Goal: Transaction & Acquisition: Book appointment/travel/reservation

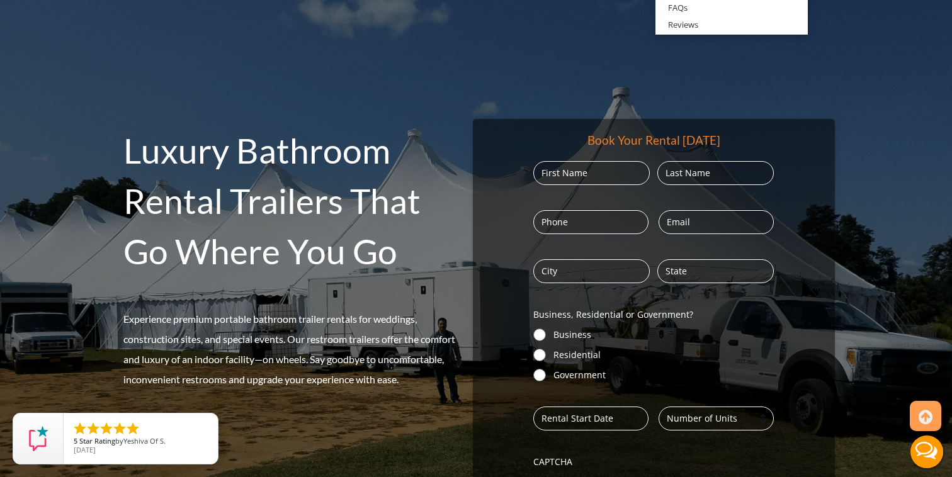
scroll to position [97, 0]
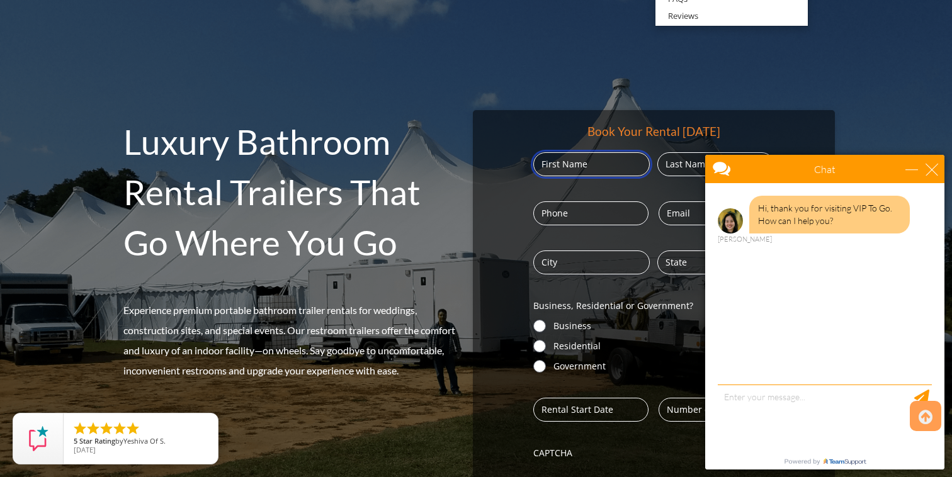
click at [608, 164] on input "First" at bounding box center [591, 164] width 117 height 24
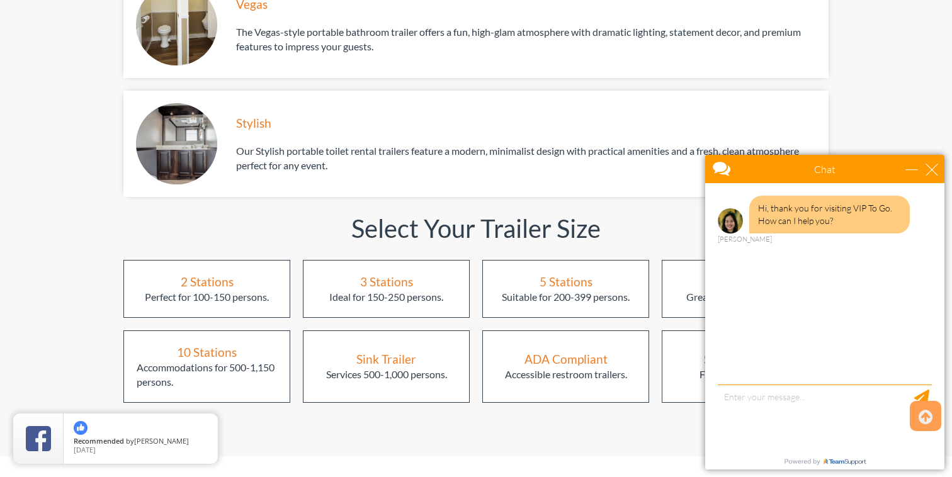
scroll to position [1547, 0]
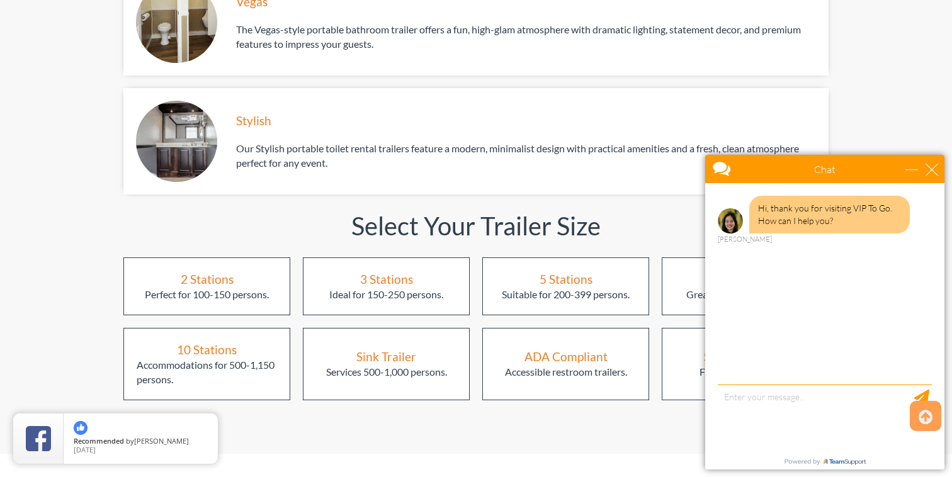
click at [207, 271] on div "2 Stations" at bounding box center [207, 279] width 53 height 17
click at [934, 171] on div "close" at bounding box center [932, 169] width 13 height 13
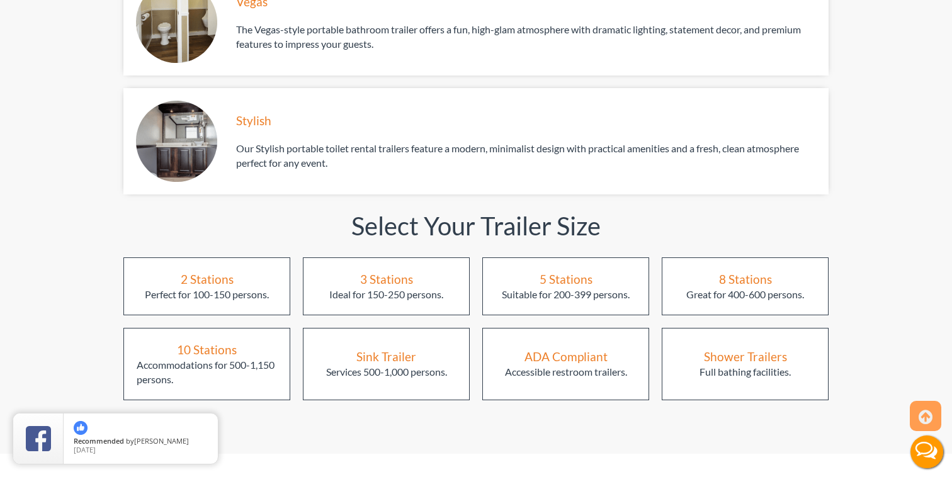
scroll to position [0, 0]
click at [232, 271] on div "2 Stations" at bounding box center [207, 279] width 53 height 17
click at [213, 271] on div "2 Stations" at bounding box center [207, 279] width 53 height 17
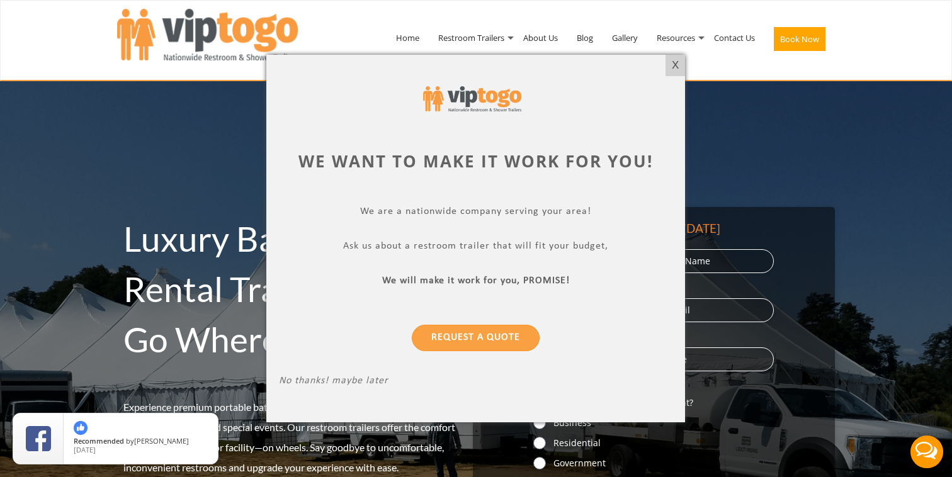
click at [501, 33] on div at bounding box center [476, 238] width 952 height 477
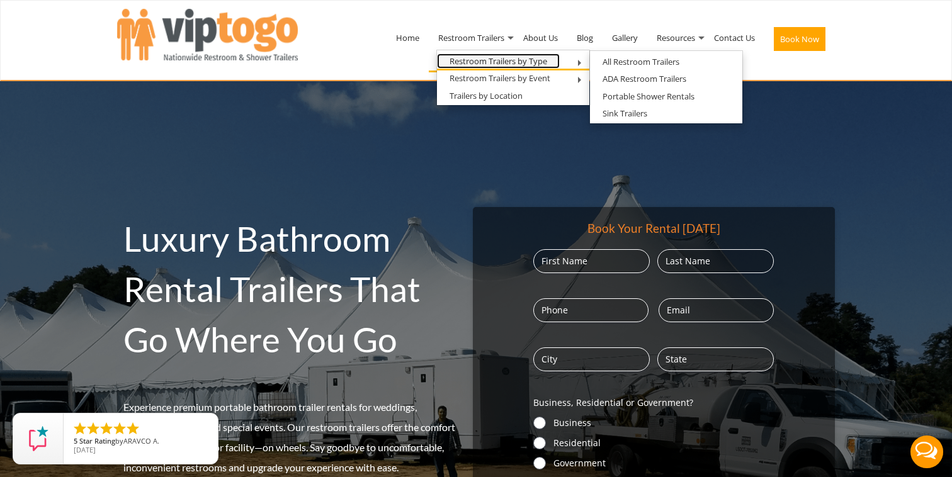
click at [544, 56] on link "Restroom Trailers by Type" at bounding box center [498, 62] width 123 height 16
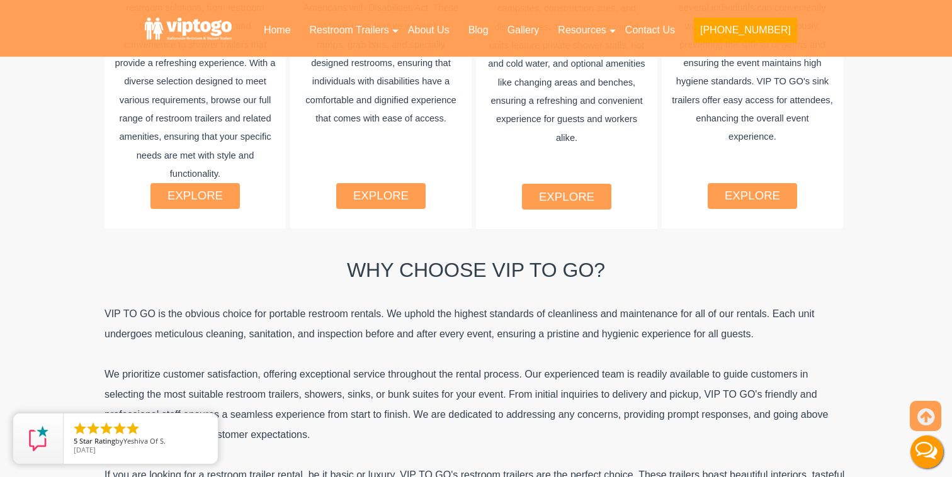
scroll to position [842, 0]
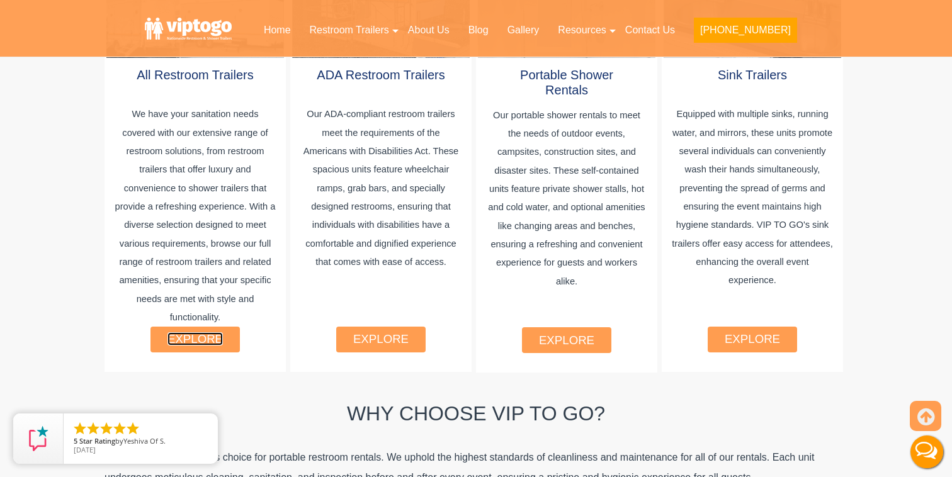
click at [209, 333] on link "explore" at bounding box center [195, 339] width 55 height 13
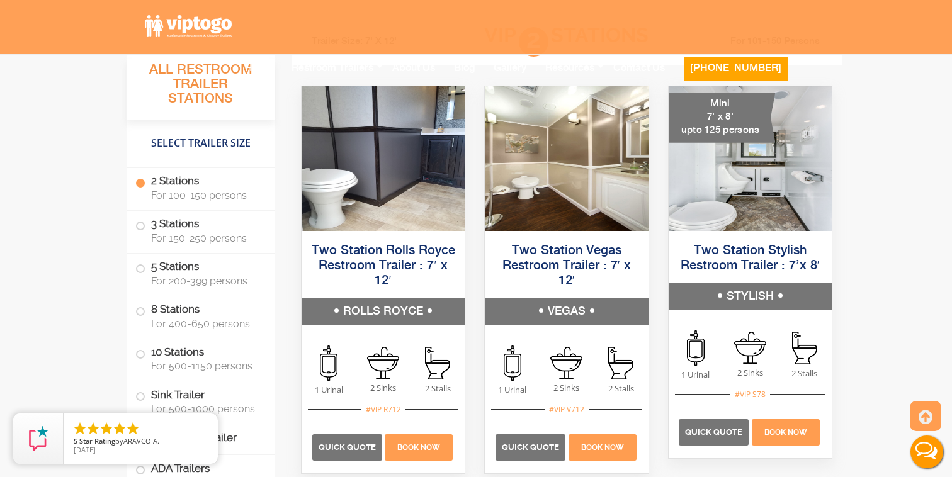
scroll to position [899, 0]
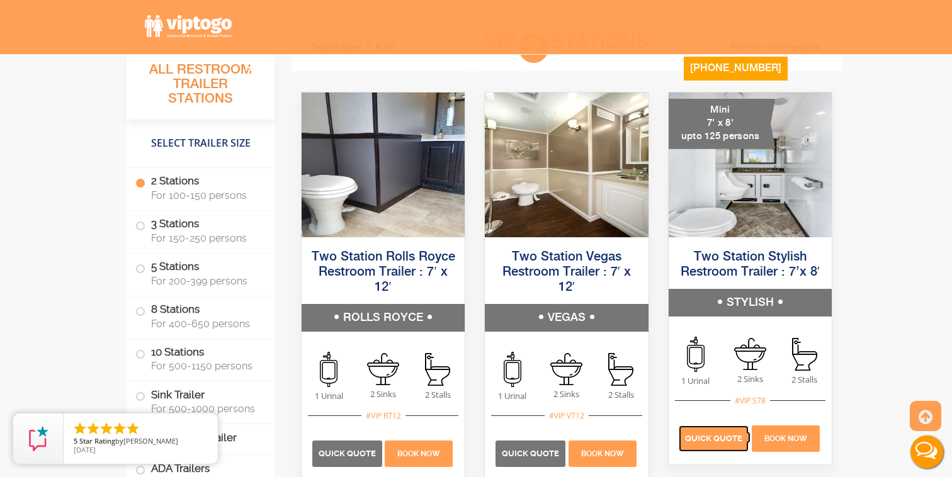
click at [712, 438] on span "Quick Quote" at bounding box center [713, 438] width 57 height 9
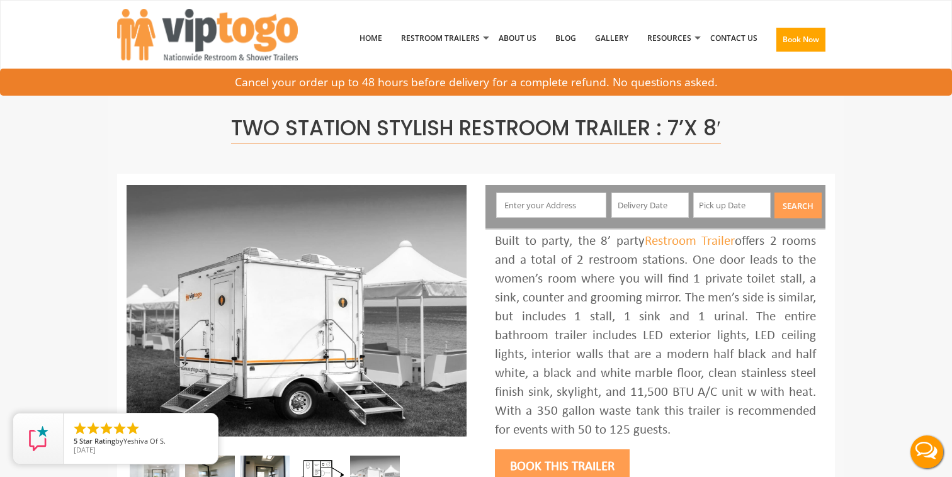
click at [574, 213] on input "text" at bounding box center [551, 205] width 111 height 25
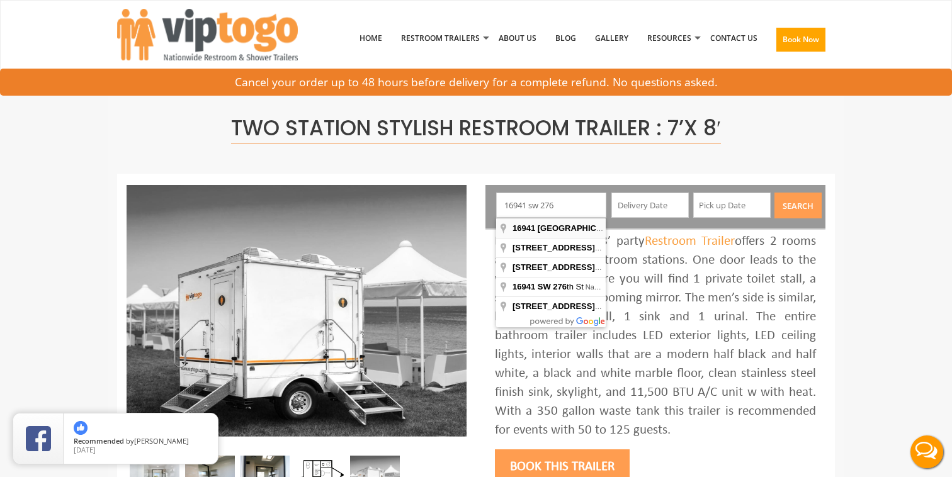
type input "16941 Southwest 276th Street, Homestead, FL, USA"
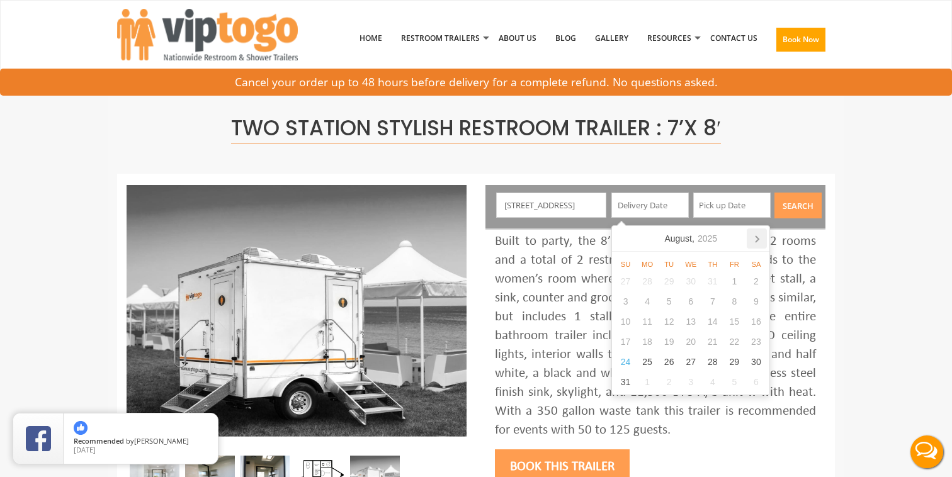
click at [763, 240] on icon at bounding box center [757, 239] width 20 height 20
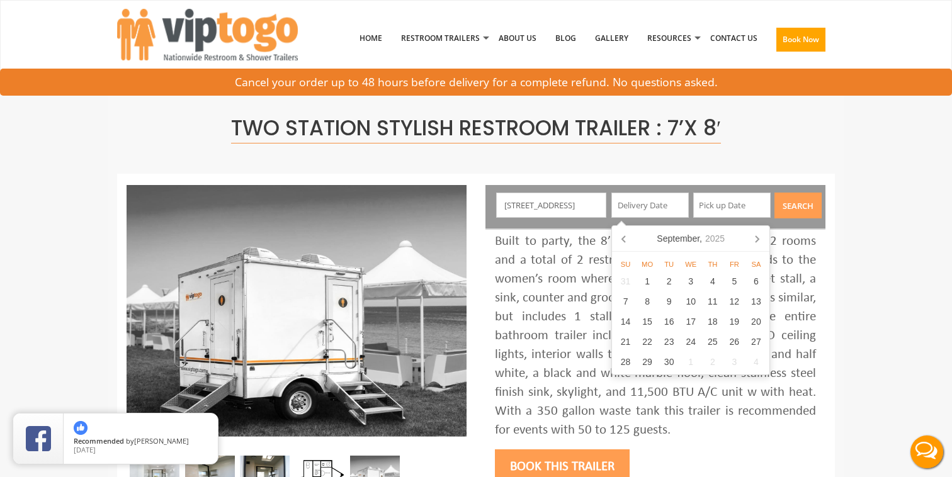
click at [763, 240] on icon at bounding box center [757, 239] width 20 height 20
click at [751, 302] on div "11" at bounding box center [757, 302] width 22 height 20
type input "10/11/2025"
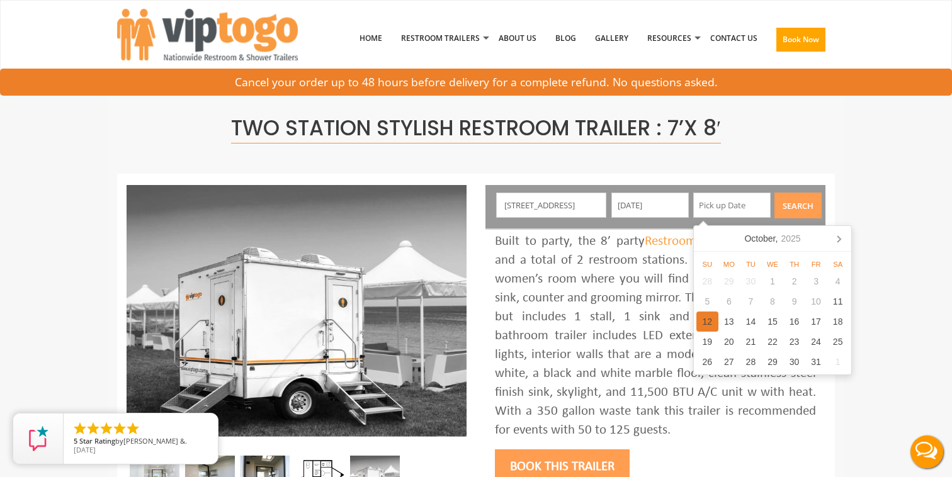
click at [708, 324] on div "12" at bounding box center [708, 322] width 22 height 20
type input "10/12/2025"
click at [805, 200] on button "Search" at bounding box center [798, 206] width 47 height 26
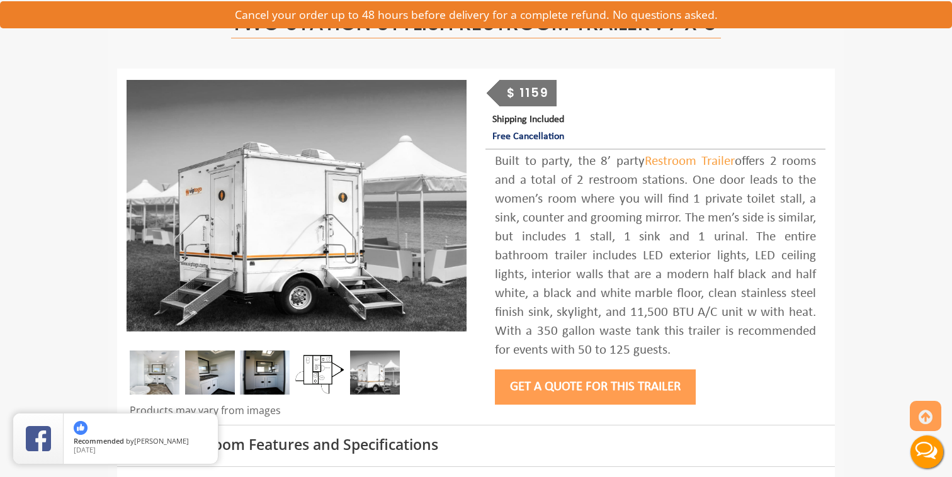
scroll to position [110, 0]
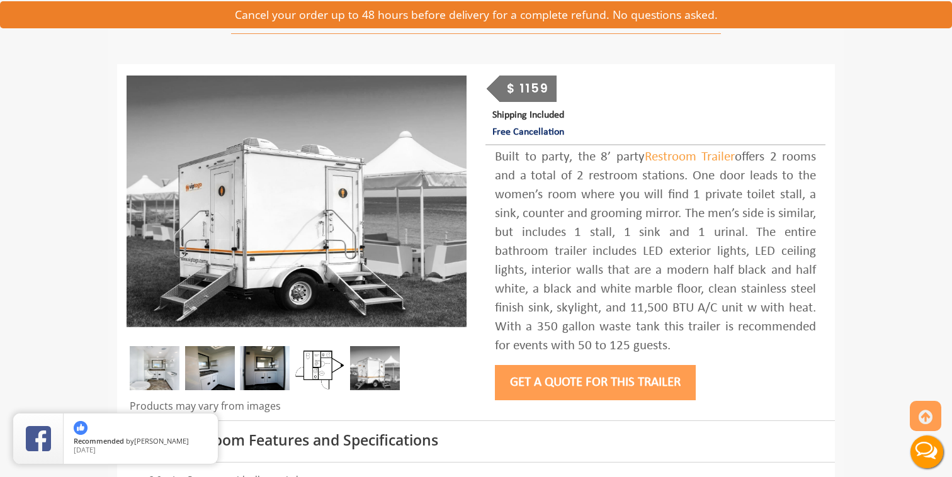
click at [310, 359] on img at bounding box center [320, 368] width 50 height 44
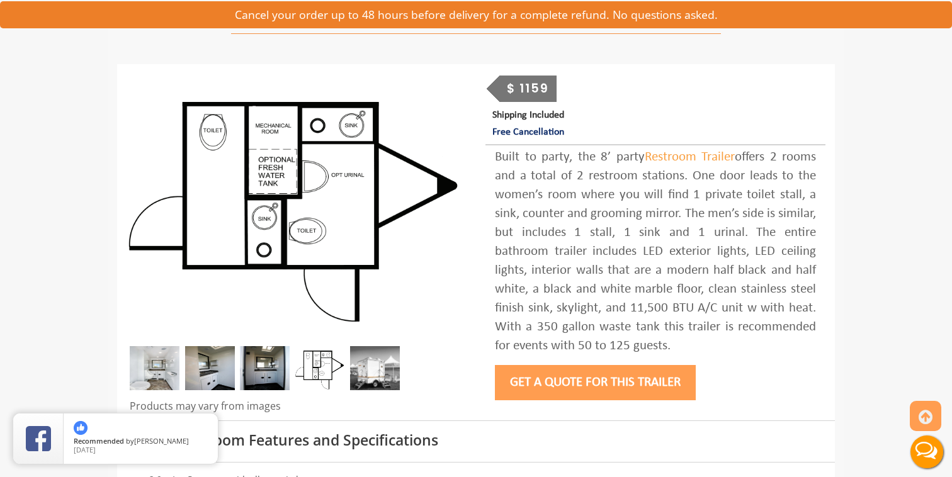
click at [152, 367] on img at bounding box center [155, 368] width 50 height 44
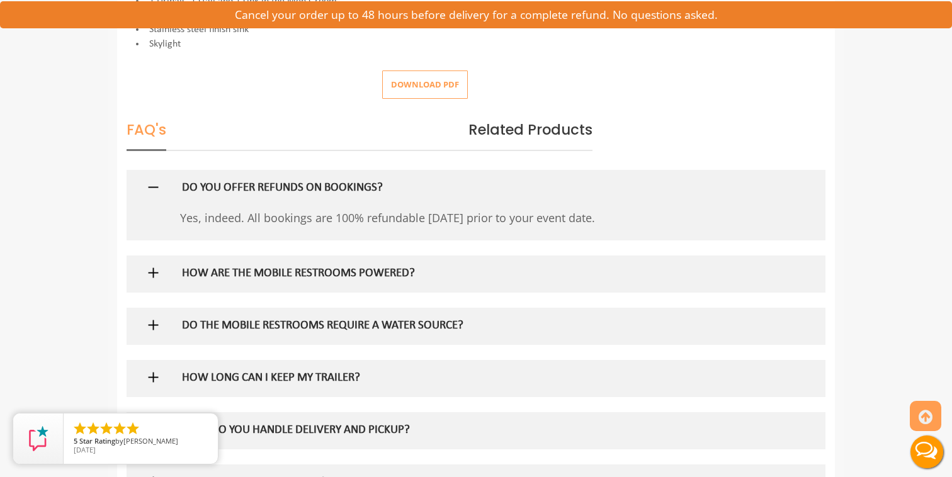
scroll to position [651, 0]
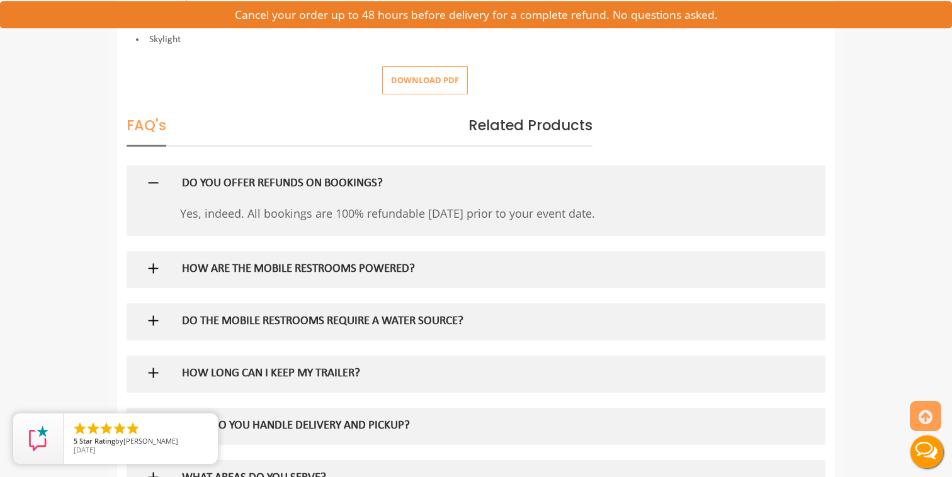
click at [380, 275] on h5 "HOW ARE THE MOBILE RESTROOMS POWERED?" at bounding box center [456, 269] width 548 height 13
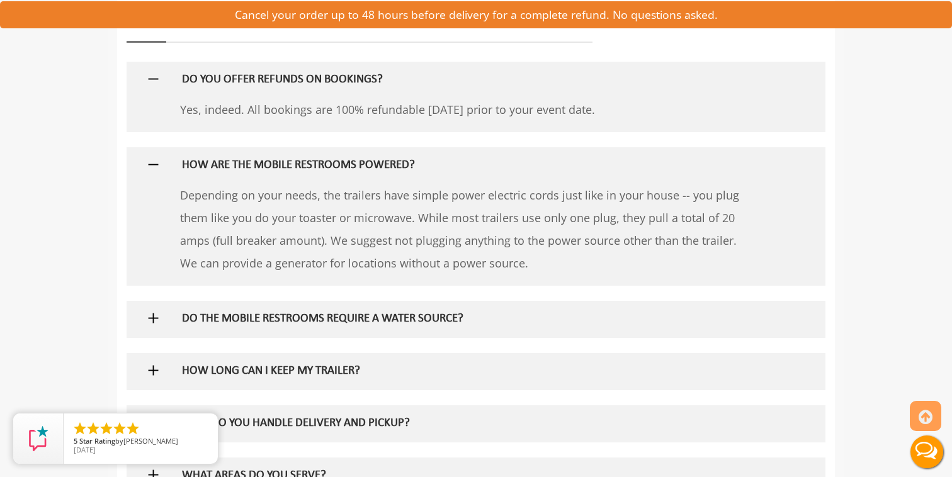
scroll to position [771, 0]
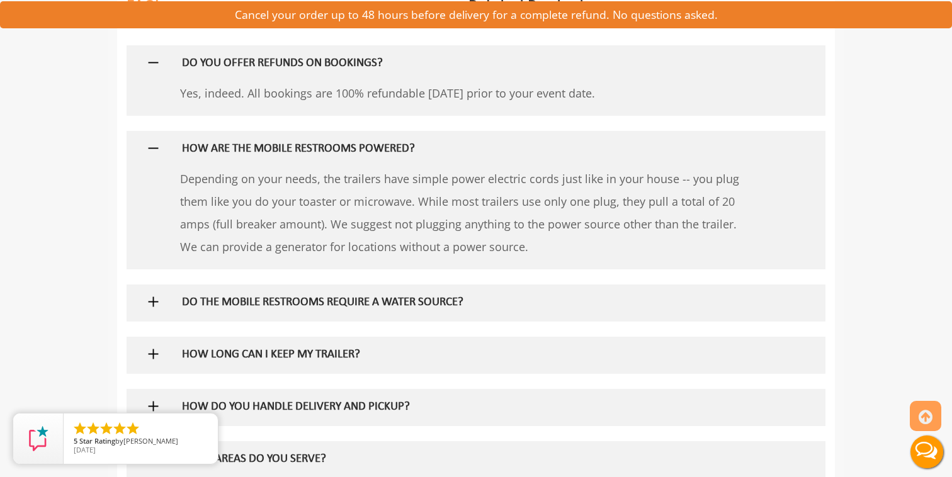
click at [401, 302] on h5 "DO THE MOBILE RESTROOMS REQUIRE A WATER SOURCE?" at bounding box center [456, 303] width 548 height 13
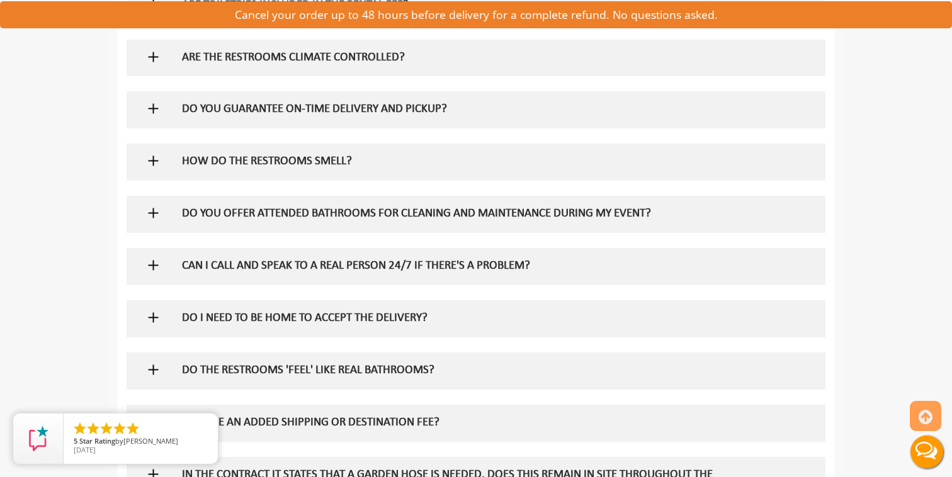
scroll to position [1381, 0]
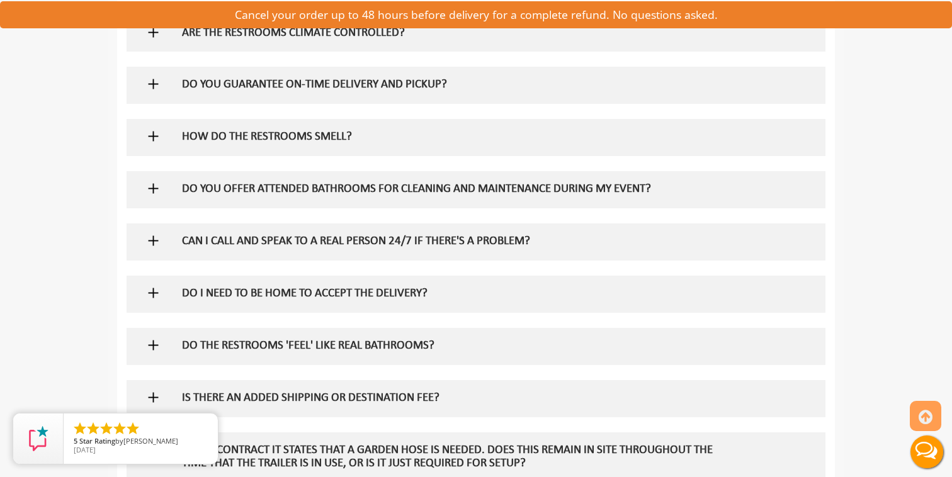
click at [264, 137] on h5 "HOW DO THE RESTROOMS SMELL?" at bounding box center [456, 137] width 548 height 13
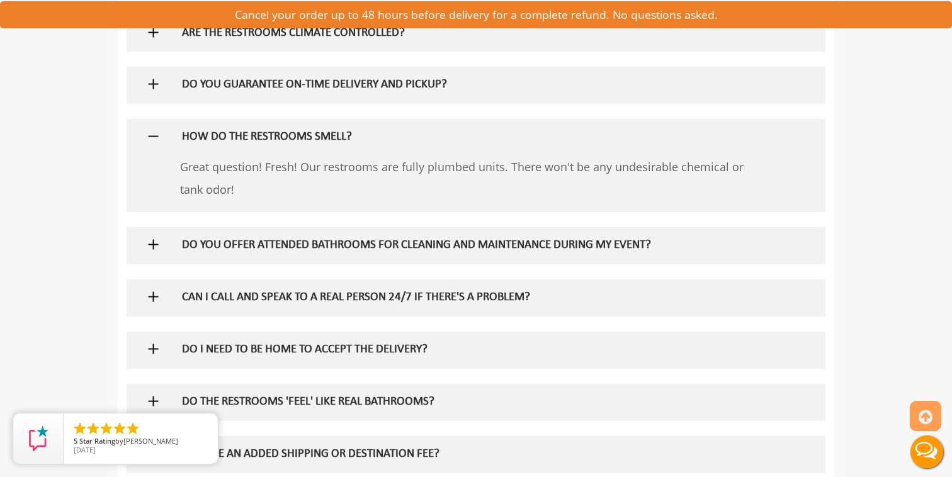
click at [264, 137] on h5 "HOW DO THE RESTROOMS SMELL?" at bounding box center [456, 137] width 548 height 13
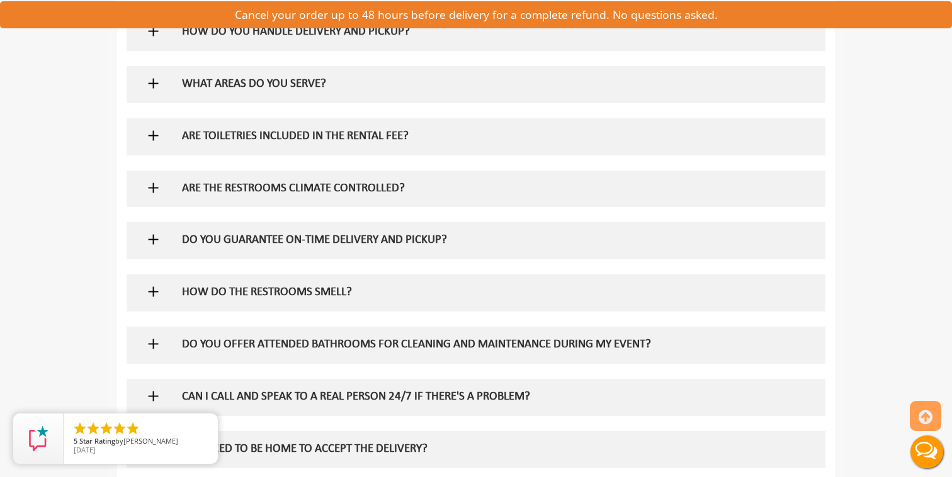
scroll to position [1224, 0]
click at [243, 138] on h5 "ARE TOILETRIES INCLUDED IN THE RENTAL FEE?" at bounding box center [456, 138] width 548 height 13
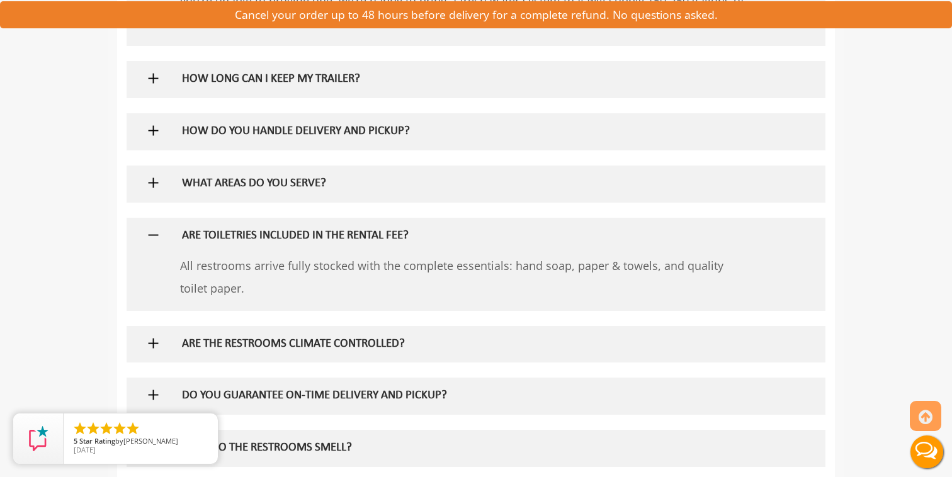
scroll to position [1125, 0]
click at [268, 137] on h5 "HOW DO YOU HANDLE DELIVERY AND PICKUP?" at bounding box center [456, 133] width 548 height 13
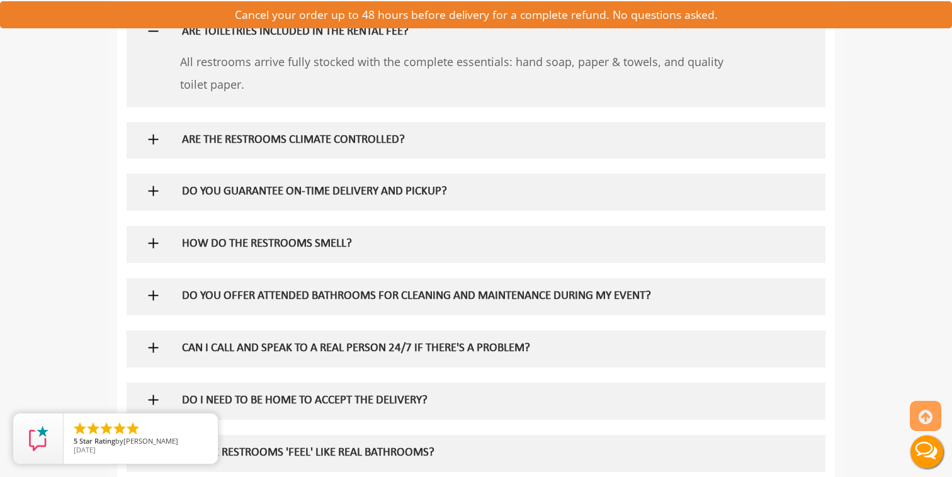
scroll to position [1389, 0]
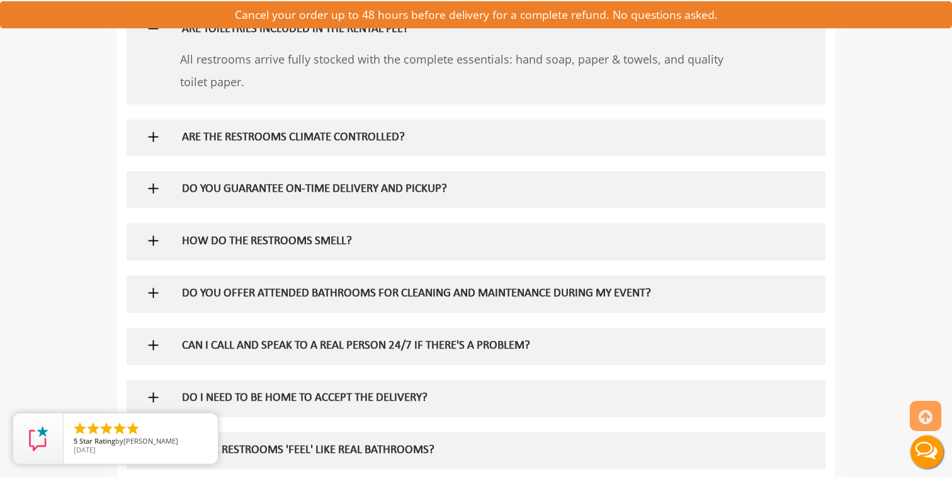
click at [273, 185] on h5 "DO YOU GUARANTEE ON-TIME DELIVERY AND PICKUP?" at bounding box center [456, 189] width 548 height 13
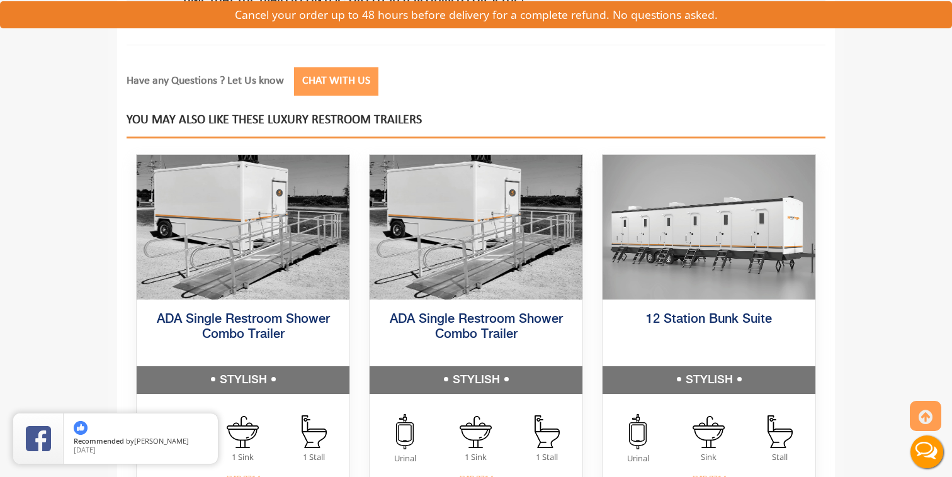
scroll to position [2042, 0]
